Goal: Information Seeking & Learning: Learn about a topic

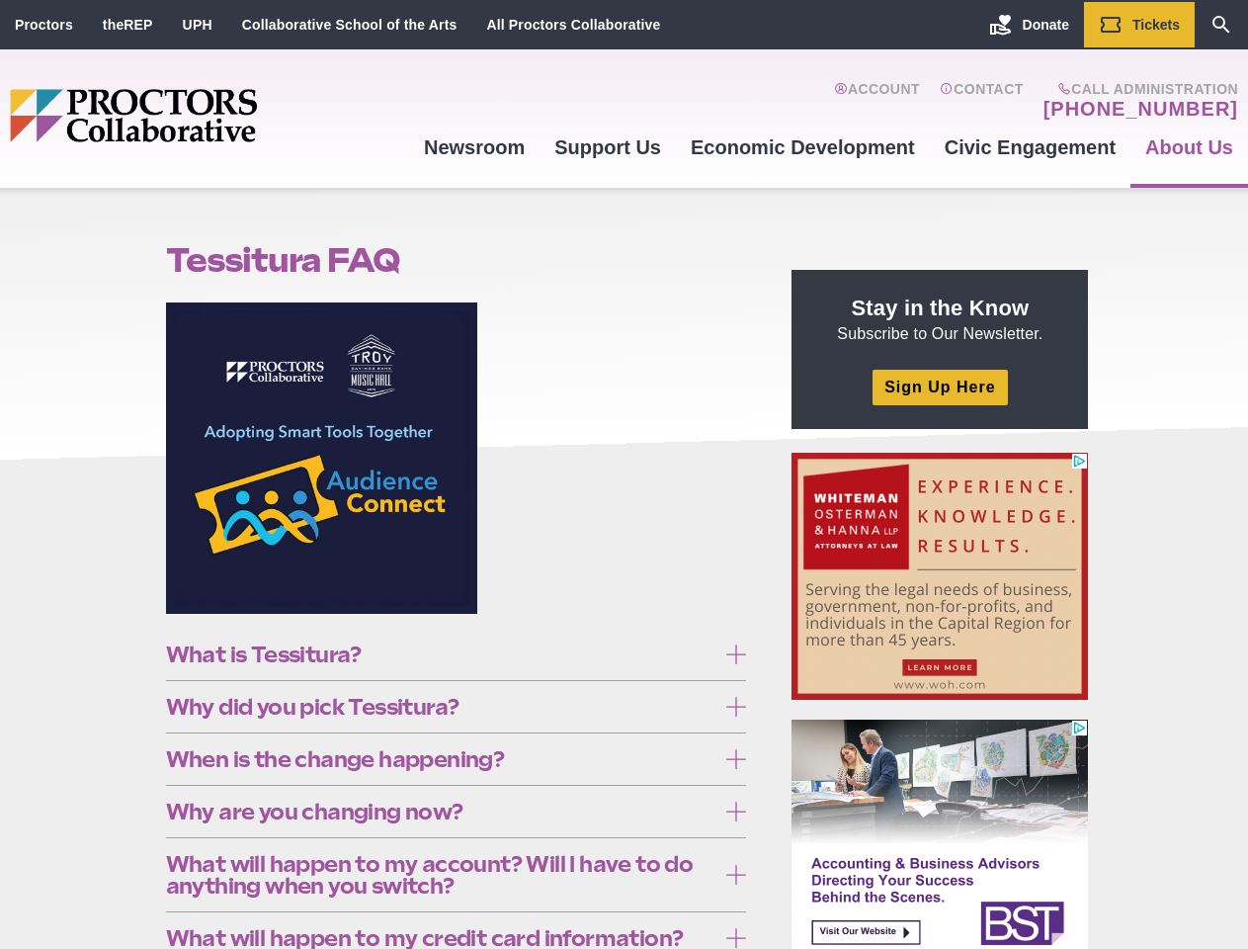
click at [624, 474] on figure at bounding box center [456, 465] width 581 height 326
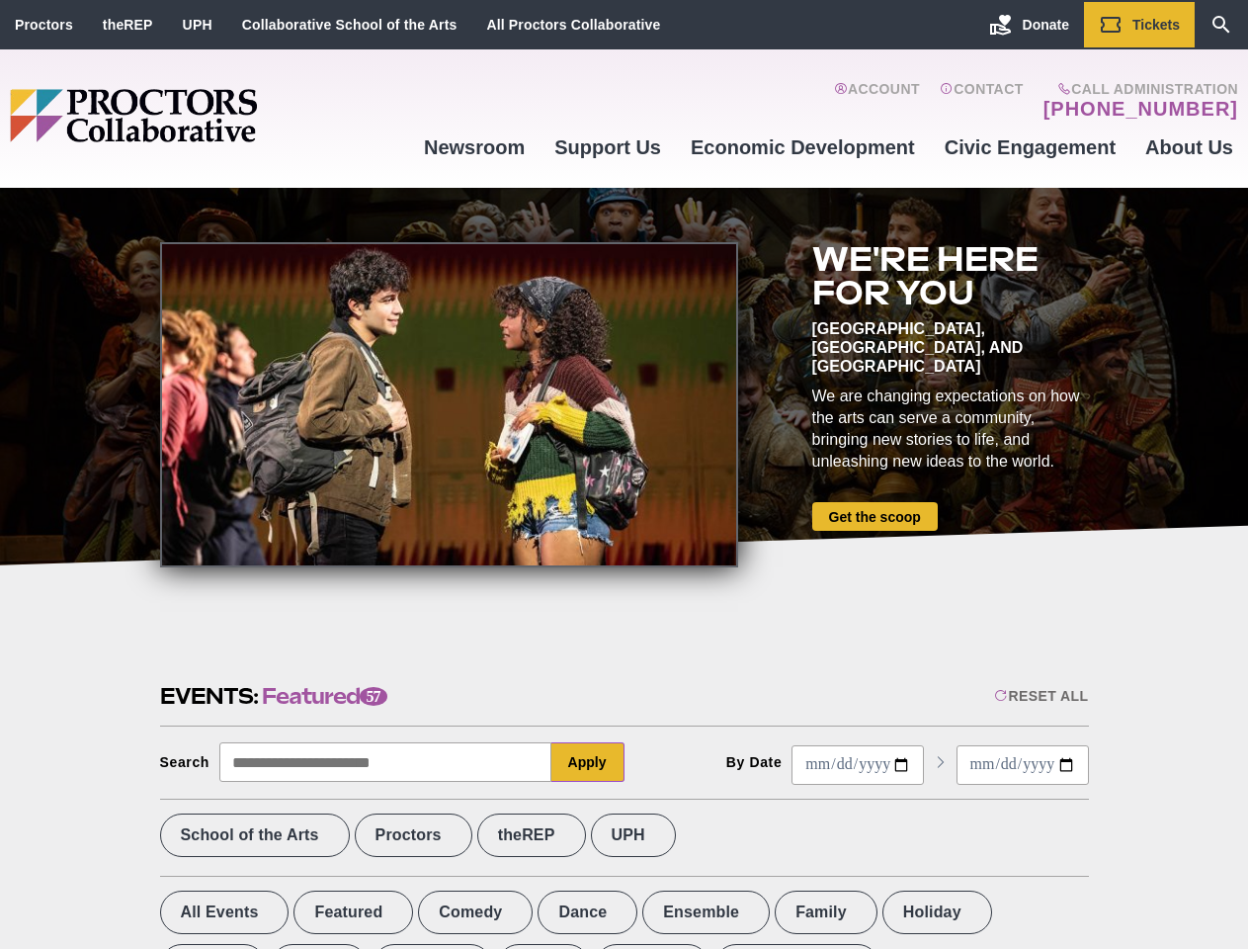
click at [624, 474] on div at bounding box center [449, 404] width 578 height 325
click at [1040, 696] on div "Reset All" at bounding box center [1041, 696] width 94 height 16
click at [588, 762] on button "Apply" at bounding box center [587, 762] width 73 height 40
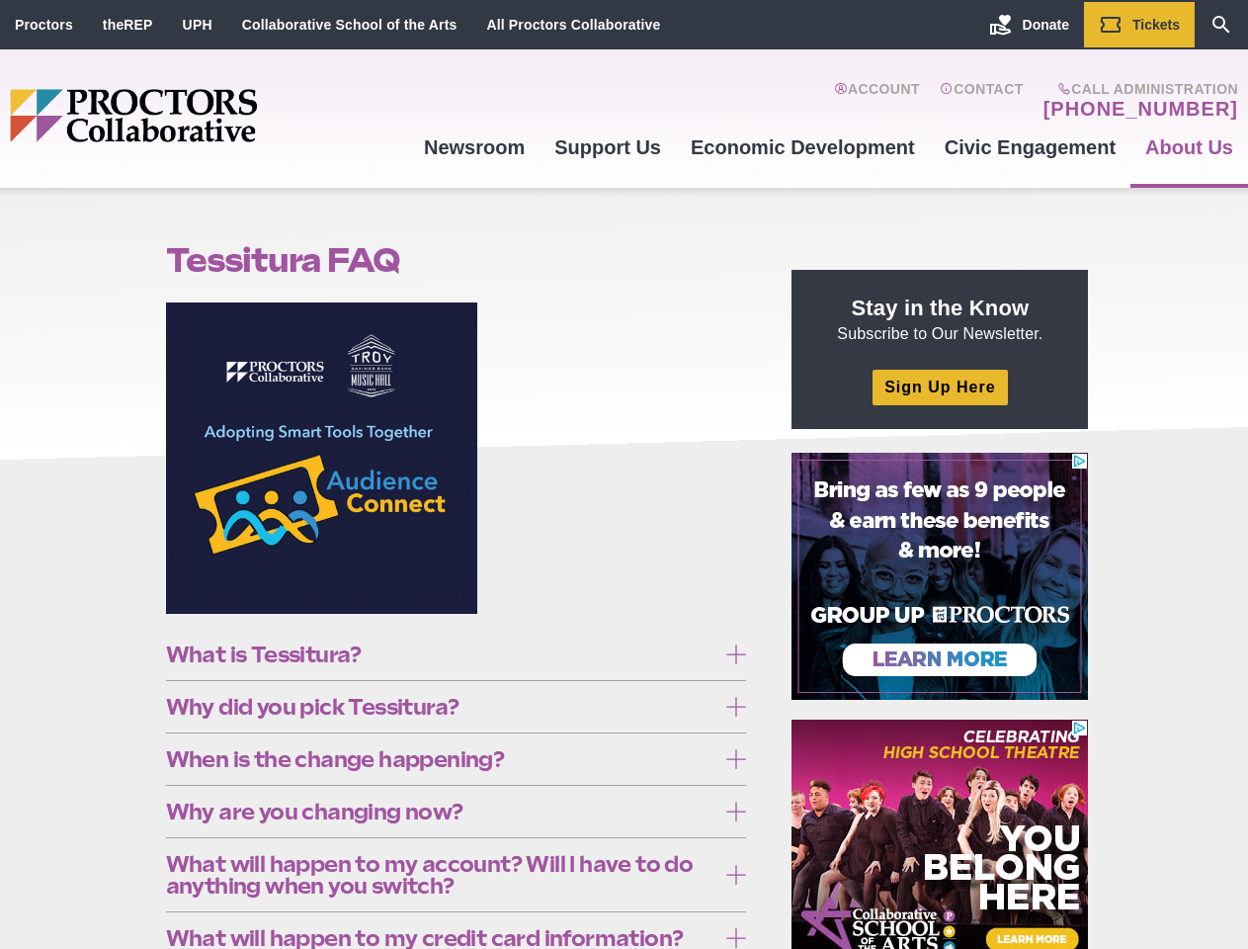
click at [624, 474] on figure at bounding box center [456, 465] width 581 height 326
